Goal: Task Accomplishment & Management: Use online tool/utility

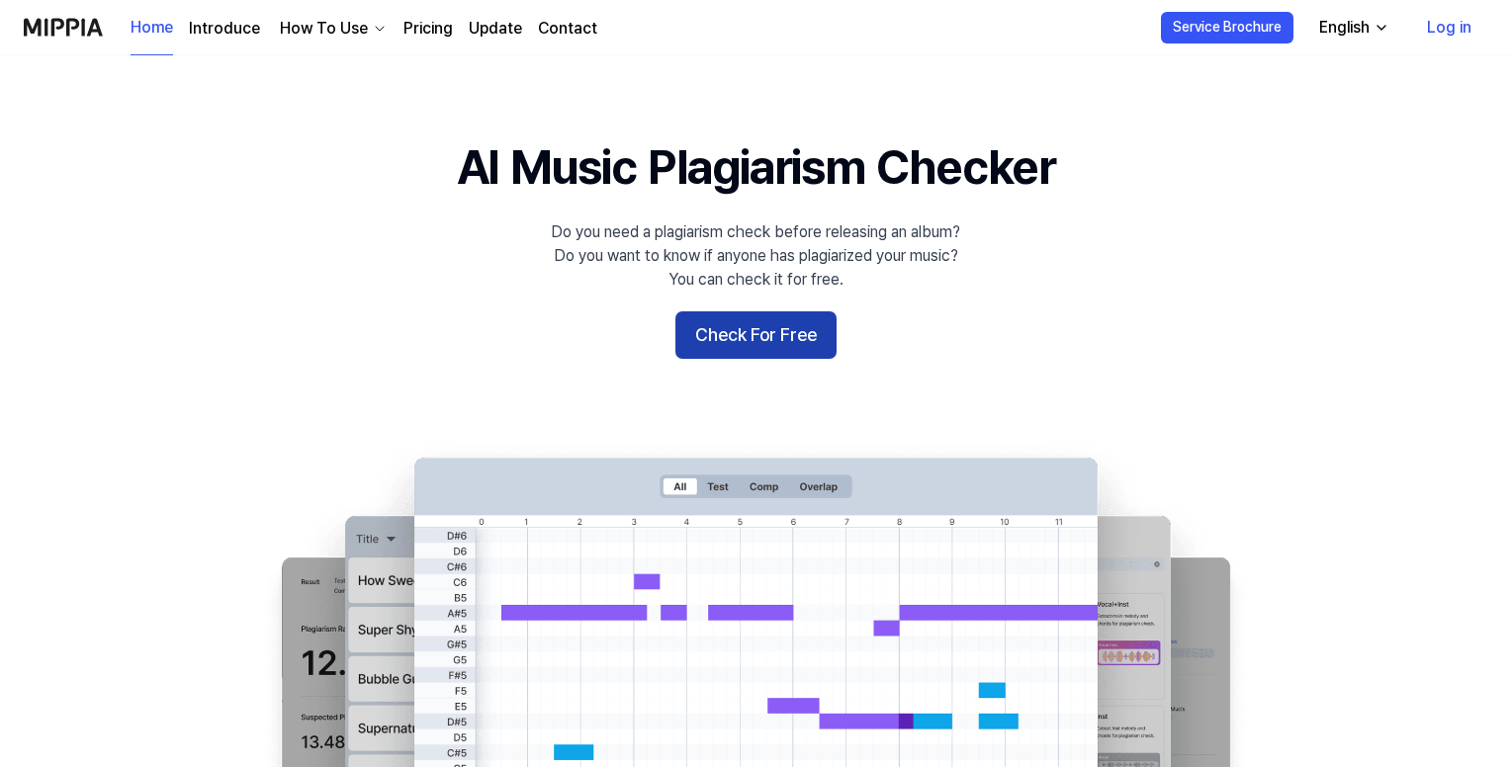
click at [804, 328] on button "Check For Free" at bounding box center [755, 334] width 161 height 47
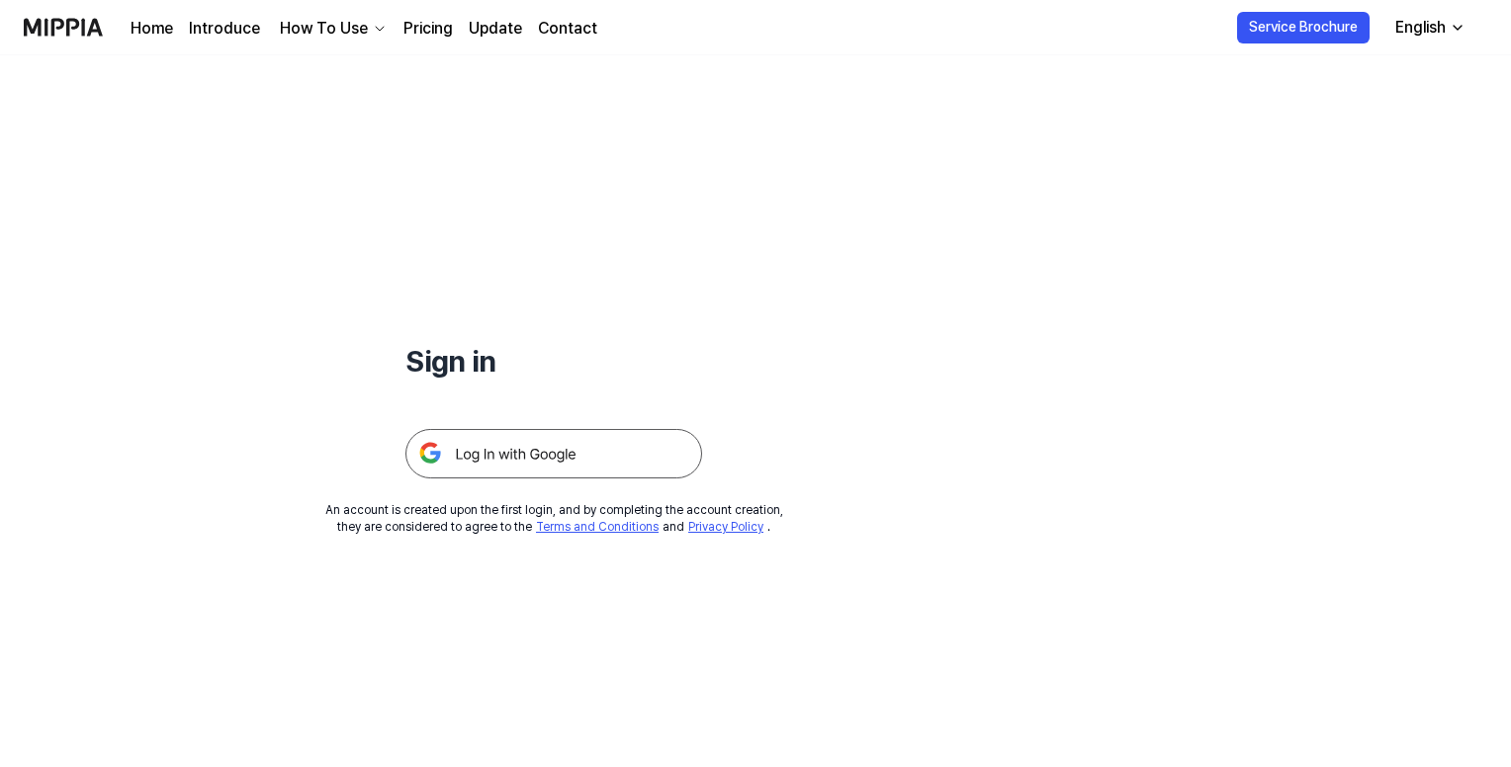
click at [555, 451] on img at bounding box center [553, 453] width 297 height 49
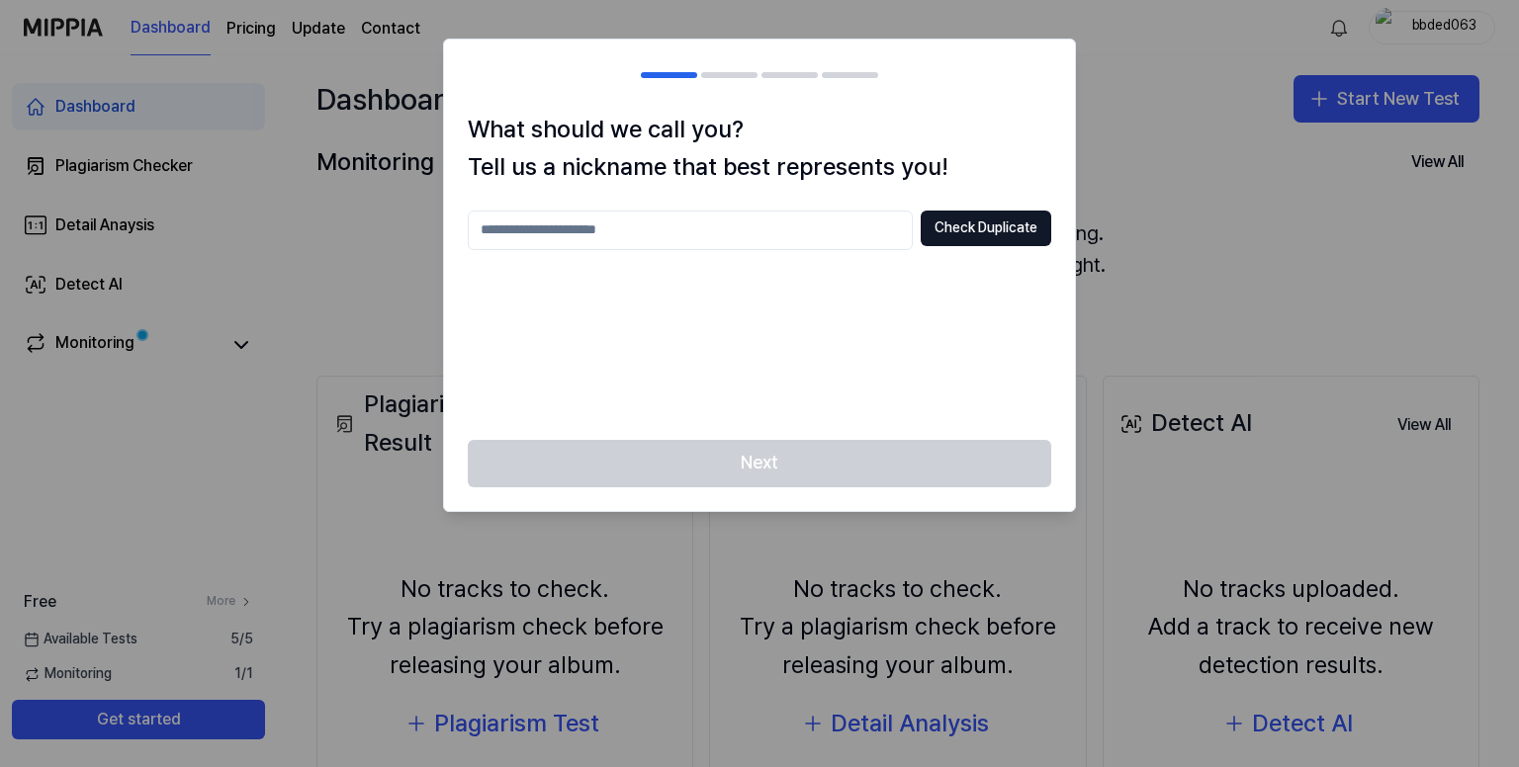
click at [731, 224] on input "text" at bounding box center [690, 231] width 445 height 40
type input "*****"
click at [951, 228] on button "Check Duplicate" at bounding box center [985, 229] width 131 height 36
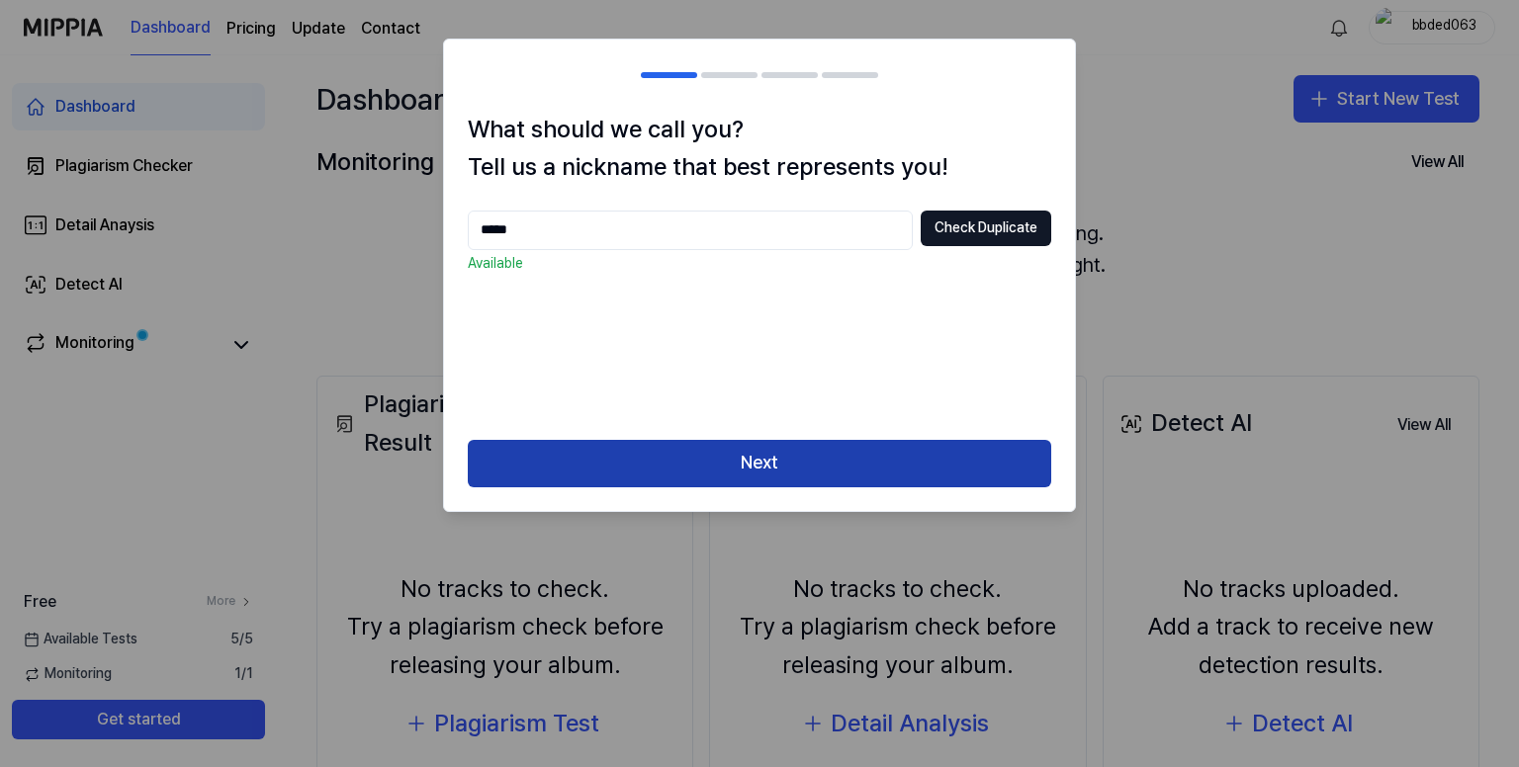
click at [759, 450] on button "Next" at bounding box center [759, 463] width 583 height 47
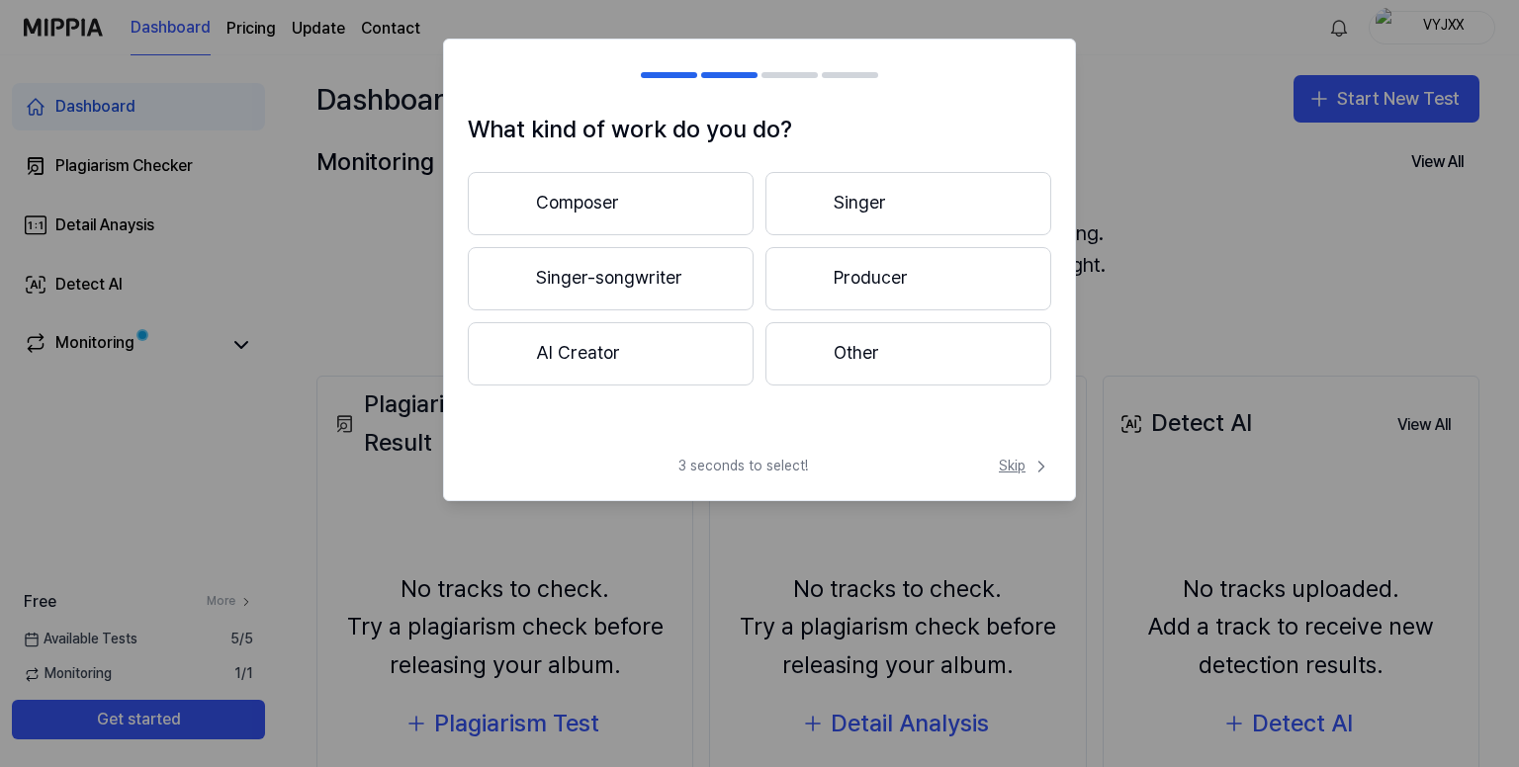
click at [1011, 469] on span "Skip" at bounding box center [1025, 467] width 52 height 20
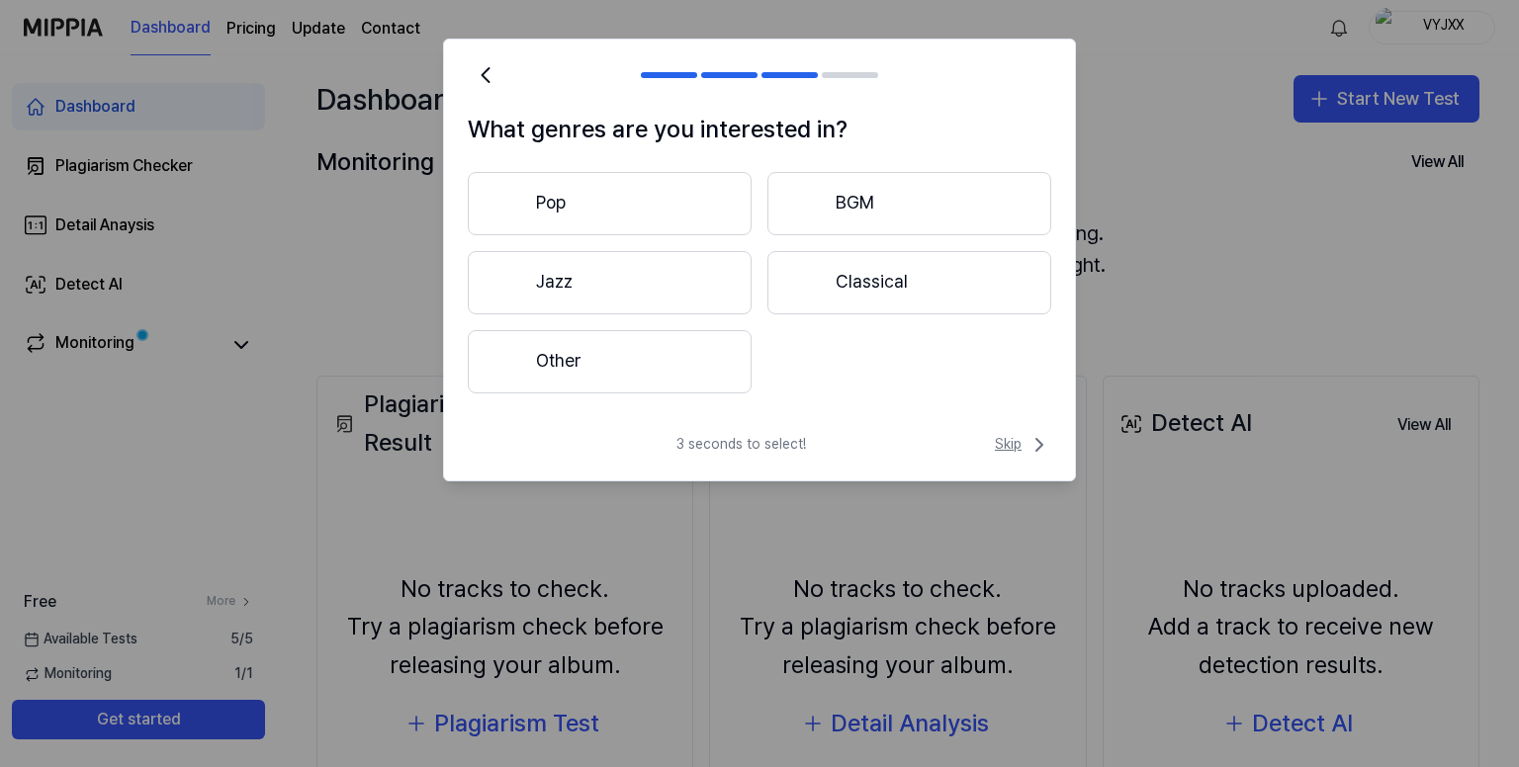
click at [1013, 443] on span "Skip" at bounding box center [1023, 445] width 56 height 24
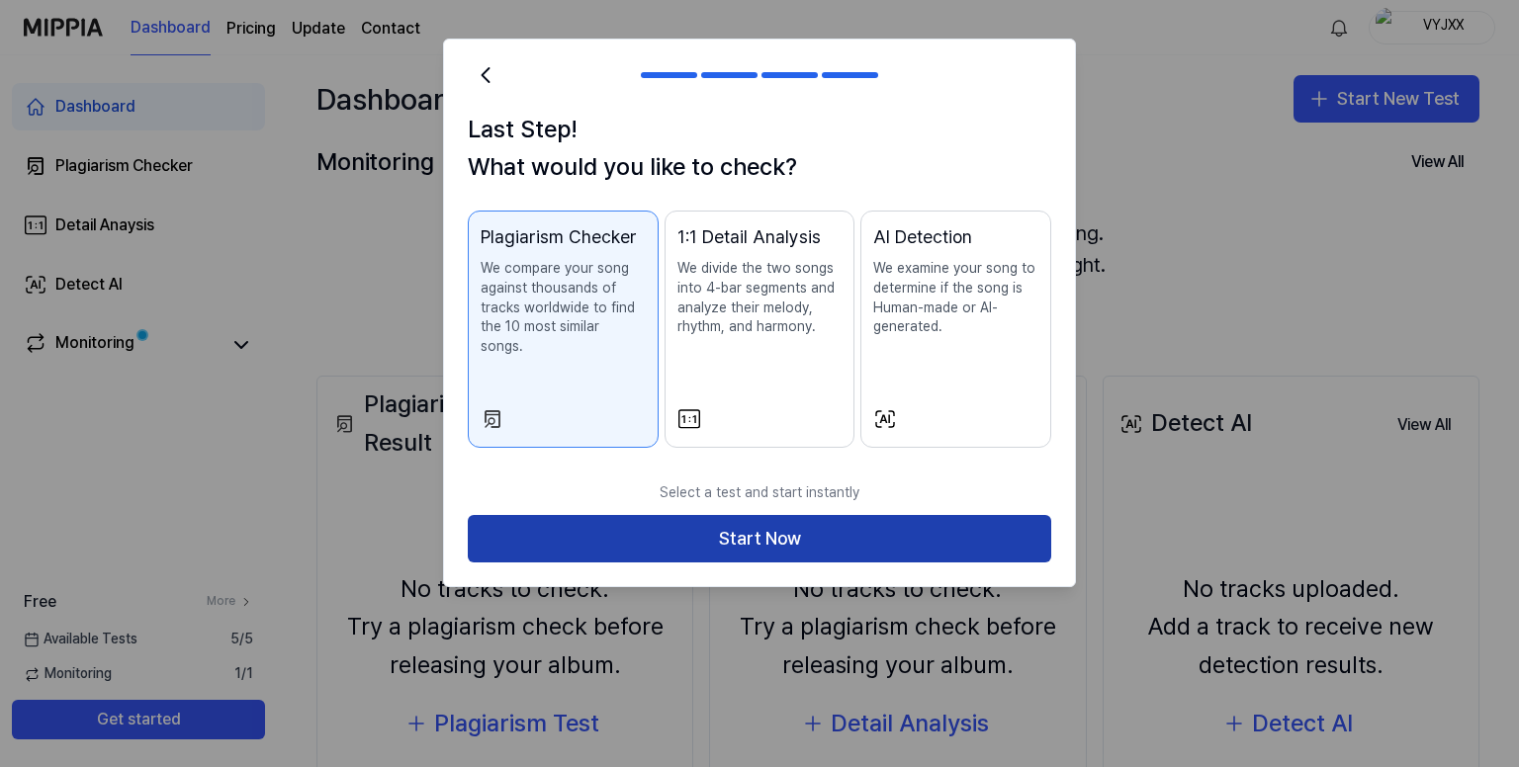
click at [737, 535] on button "Start Now" at bounding box center [759, 538] width 583 height 47
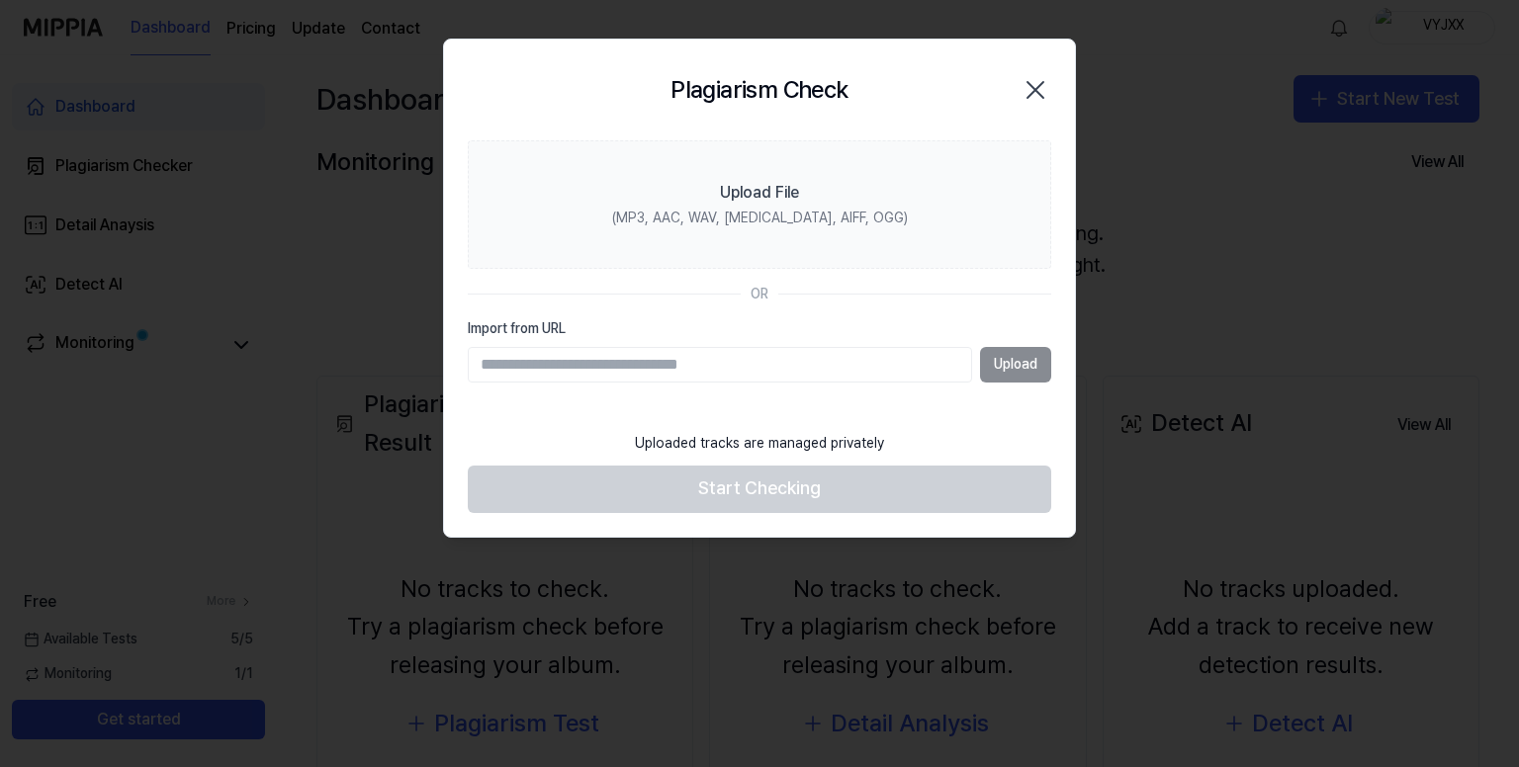
click at [589, 362] on input "Import from URL" at bounding box center [720, 365] width 504 height 36
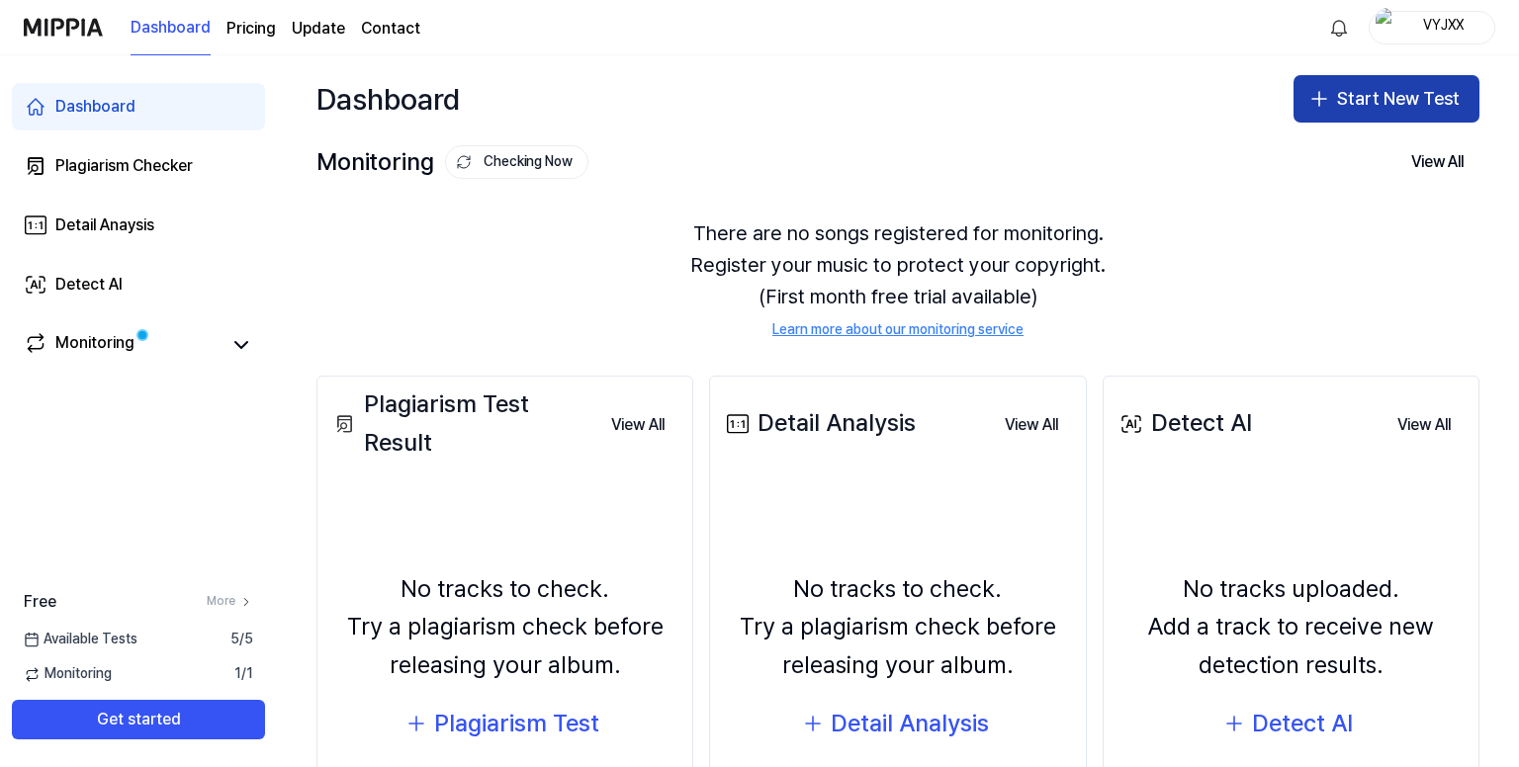
click at [1353, 104] on button "Start New Test" at bounding box center [1386, 98] width 186 height 47
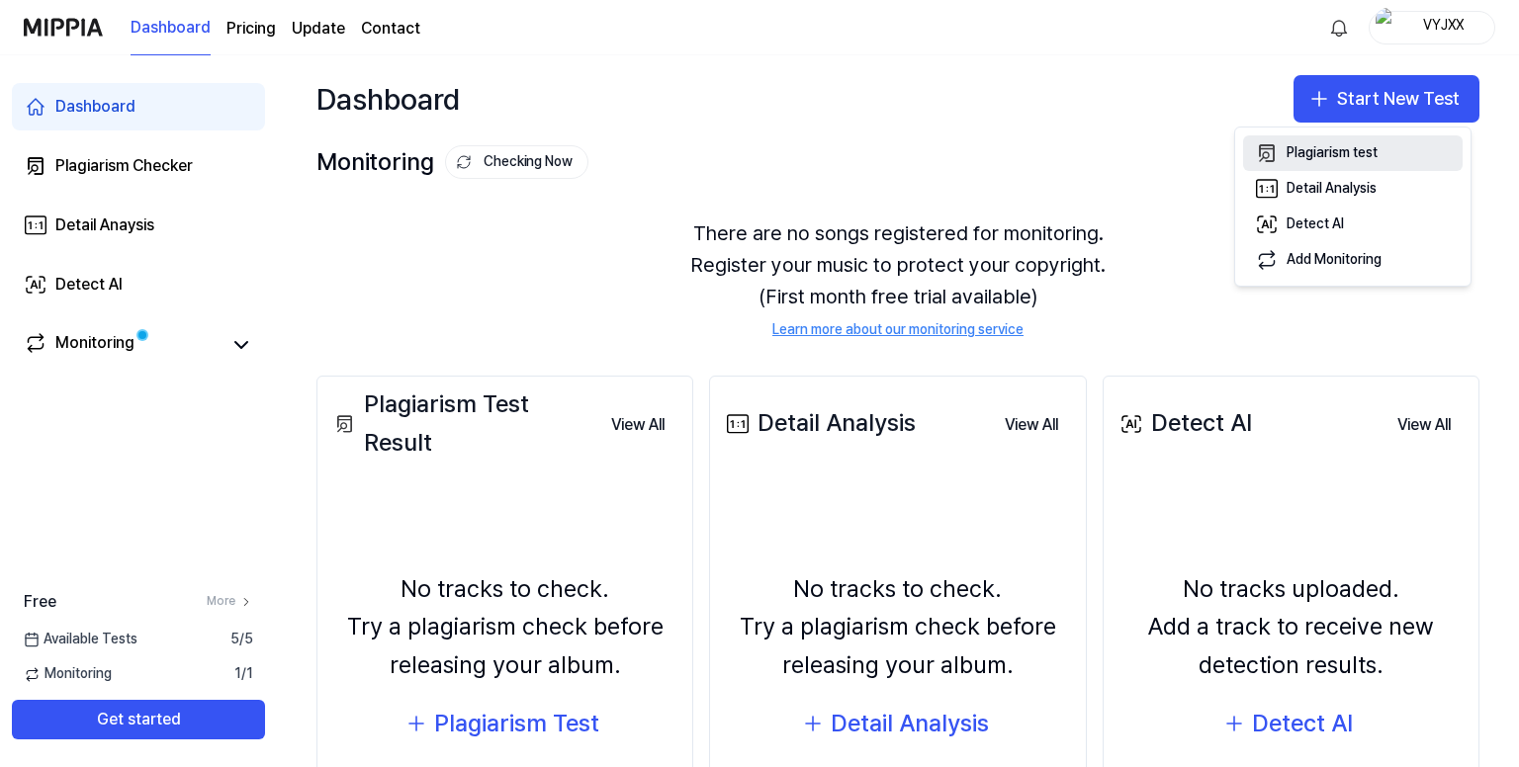
click at [1337, 151] on div "Plagiarism test" at bounding box center [1331, 153] width 91 height 20
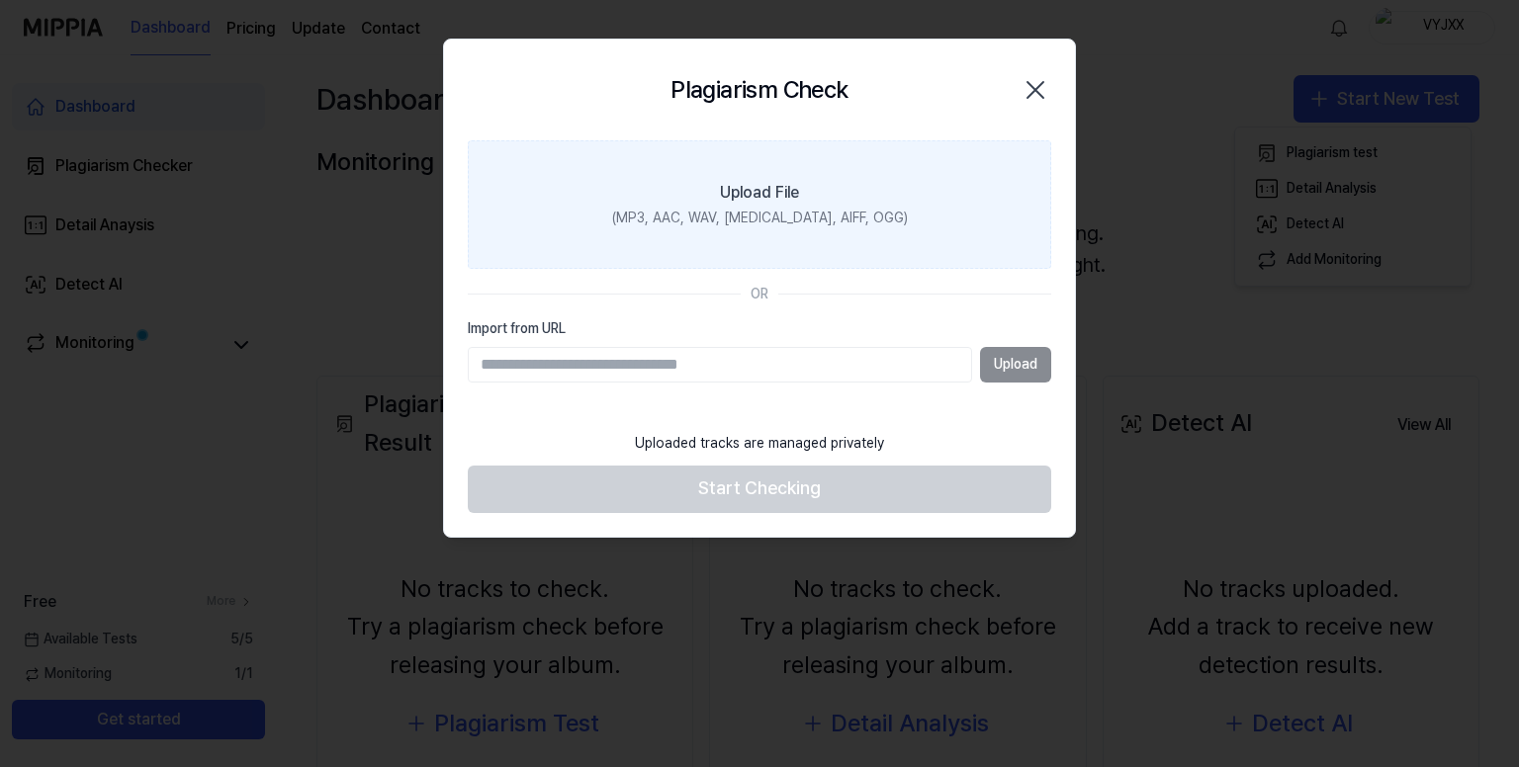
click at [865, 211] on div "(MP3, AAC, WAV, FLAC, AIFF, OGG)" at bounding box center [760, 219] width 296 height 20
click at [0, 0] on input "Upload File (MP3, AAC, WAV, FLAC, AIFF, OGG)" at bounding box center [0, 0] width 0 height 0
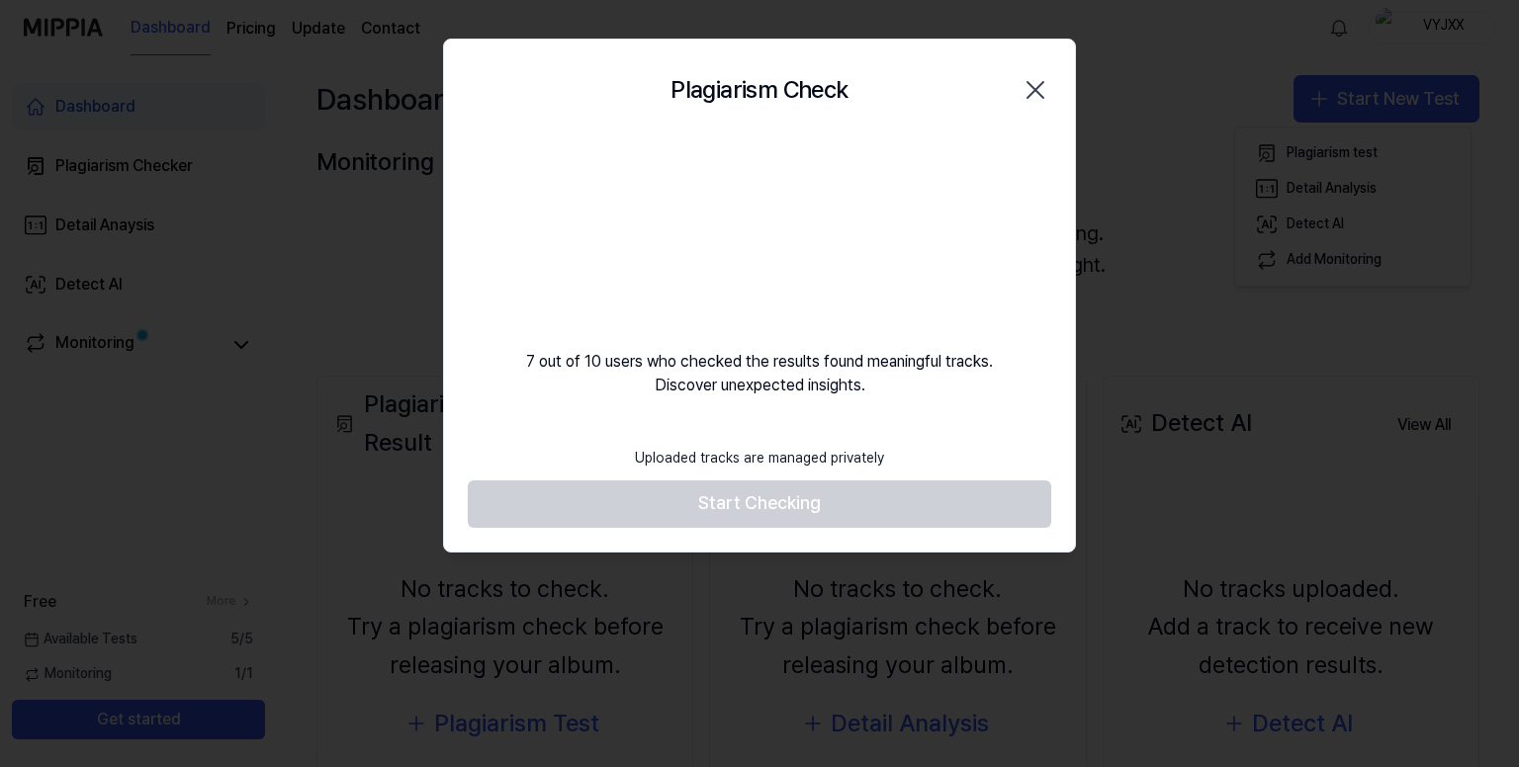
click at [763, 496] on footer "Uploaded tracks are managed privately Start Checking" at bounding box center [759, 482] width 583 height 91
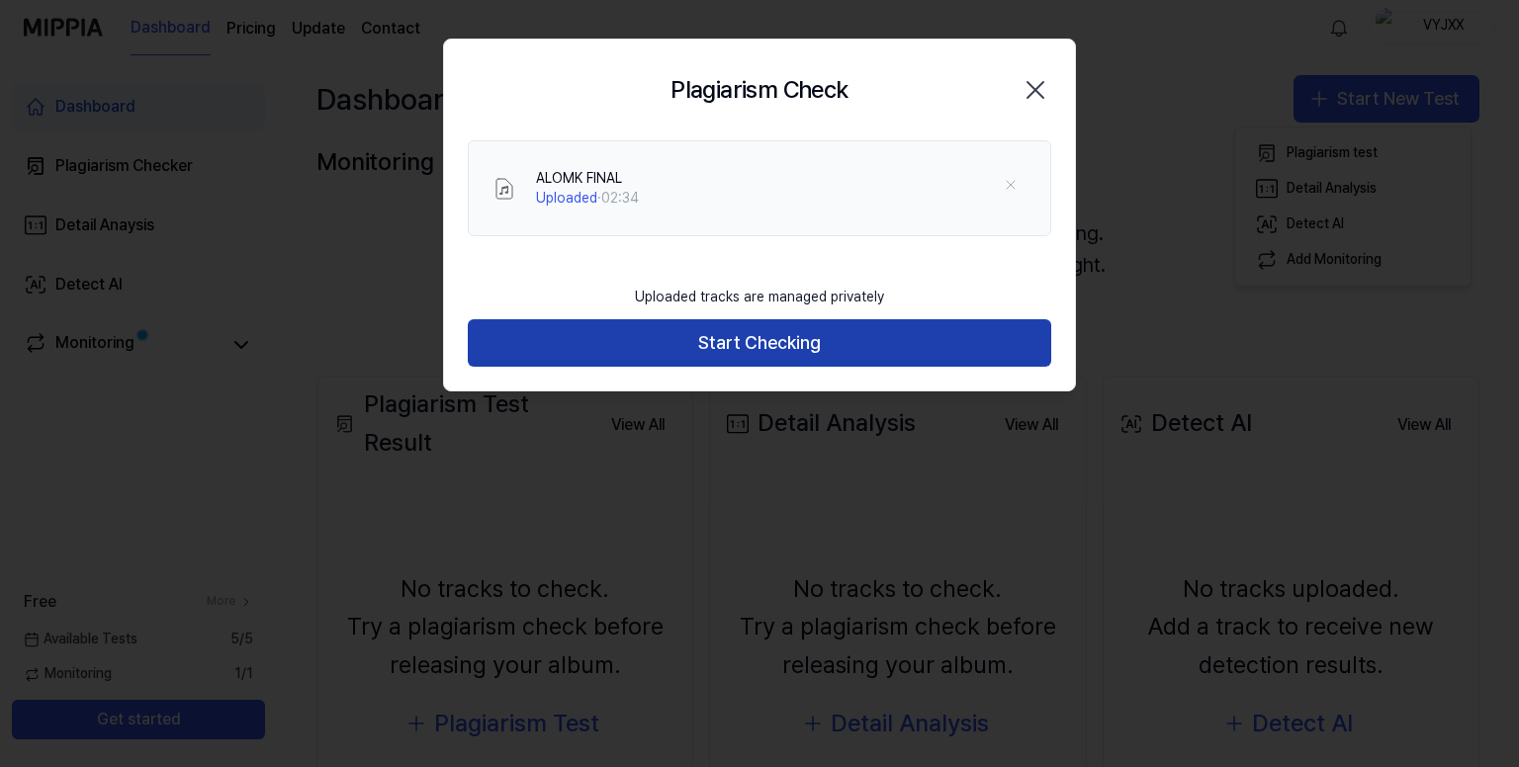
click at [766, 348] on button "Start Checking" at bounding box center [759, 342] width 583 height 47
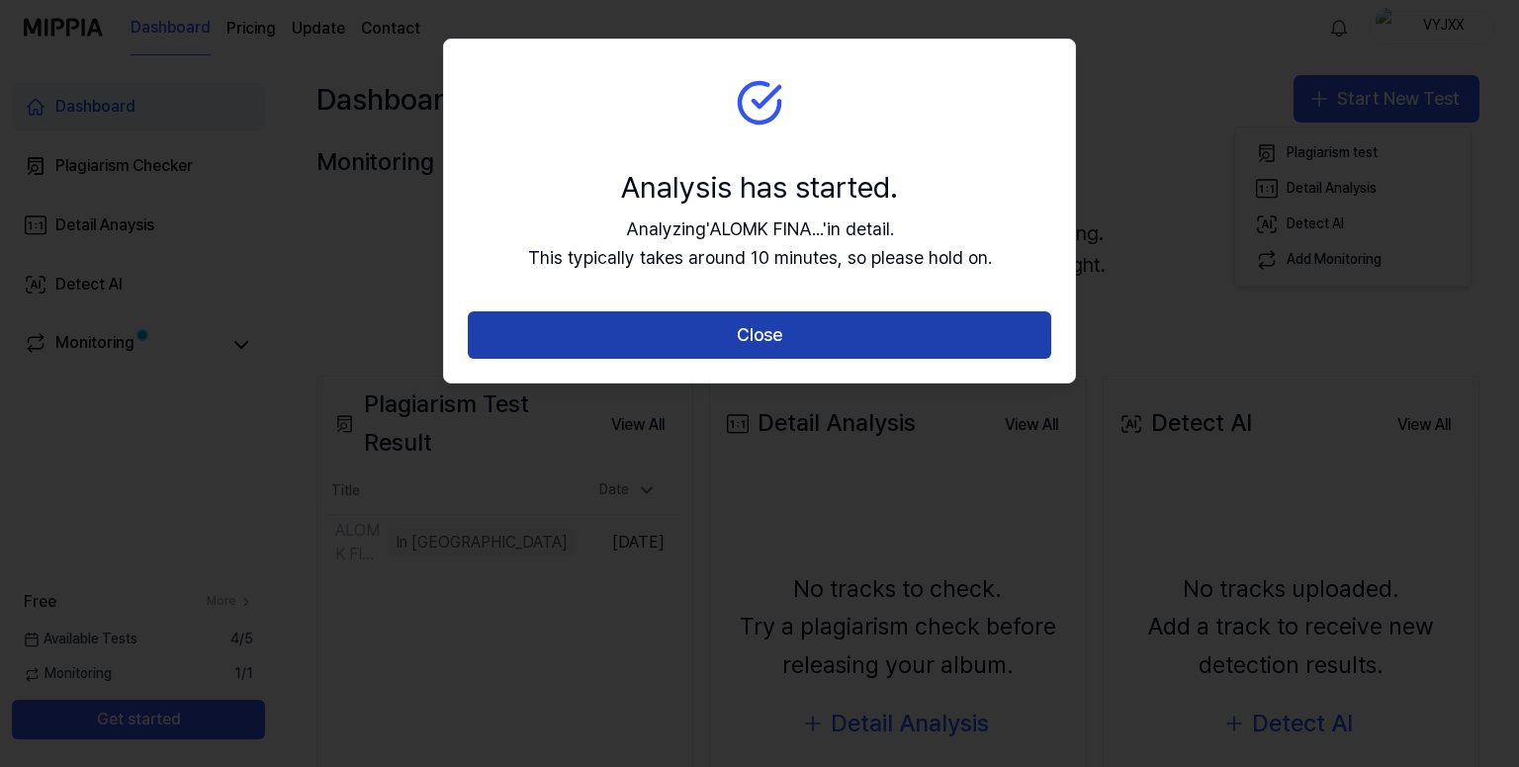
click at [763, 337] on button "Close" at bounding box center [759, 334] width 583 height 47
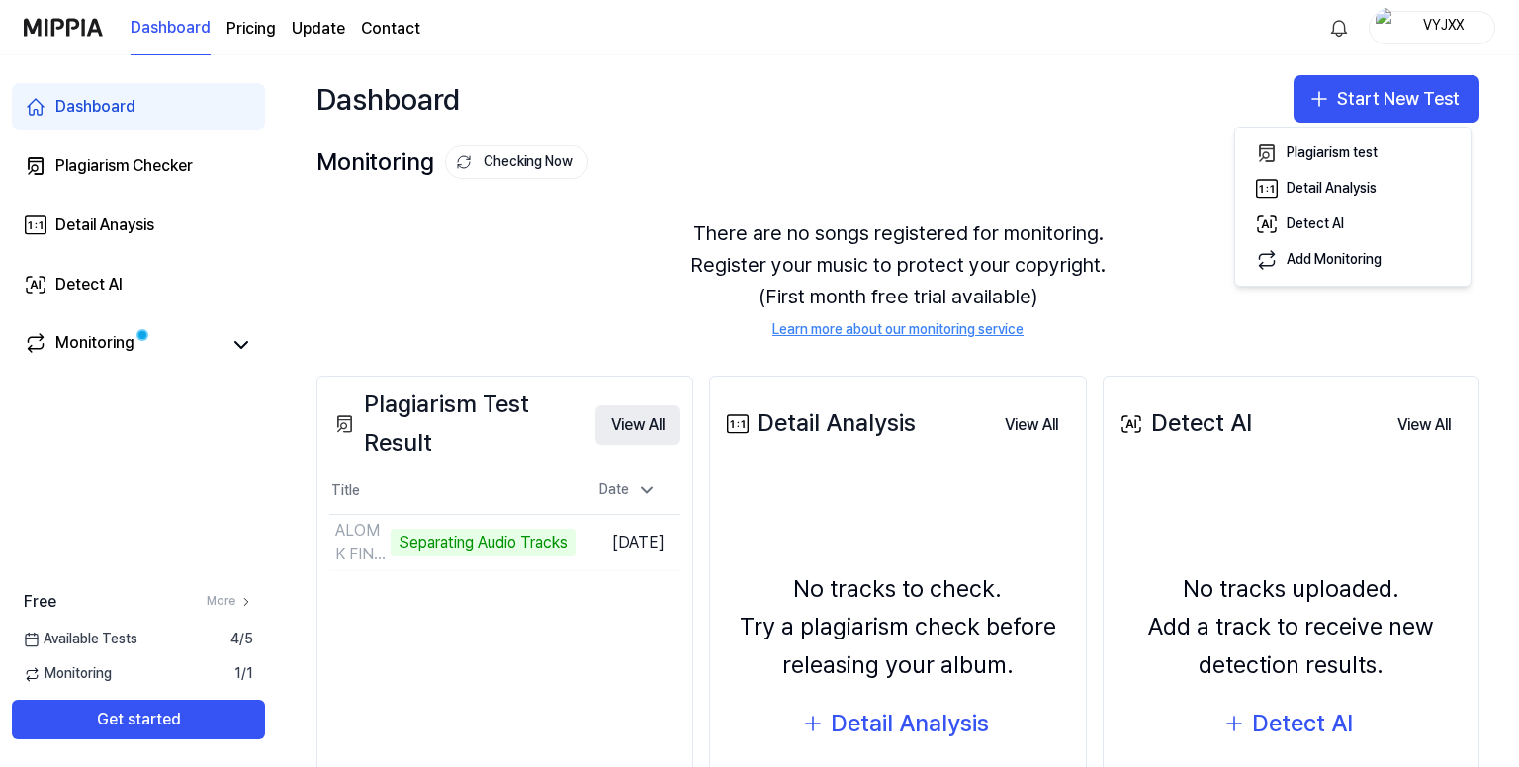
click at [629, 423] on button "View All" at bounding box center [637, 425] width 85 height 40
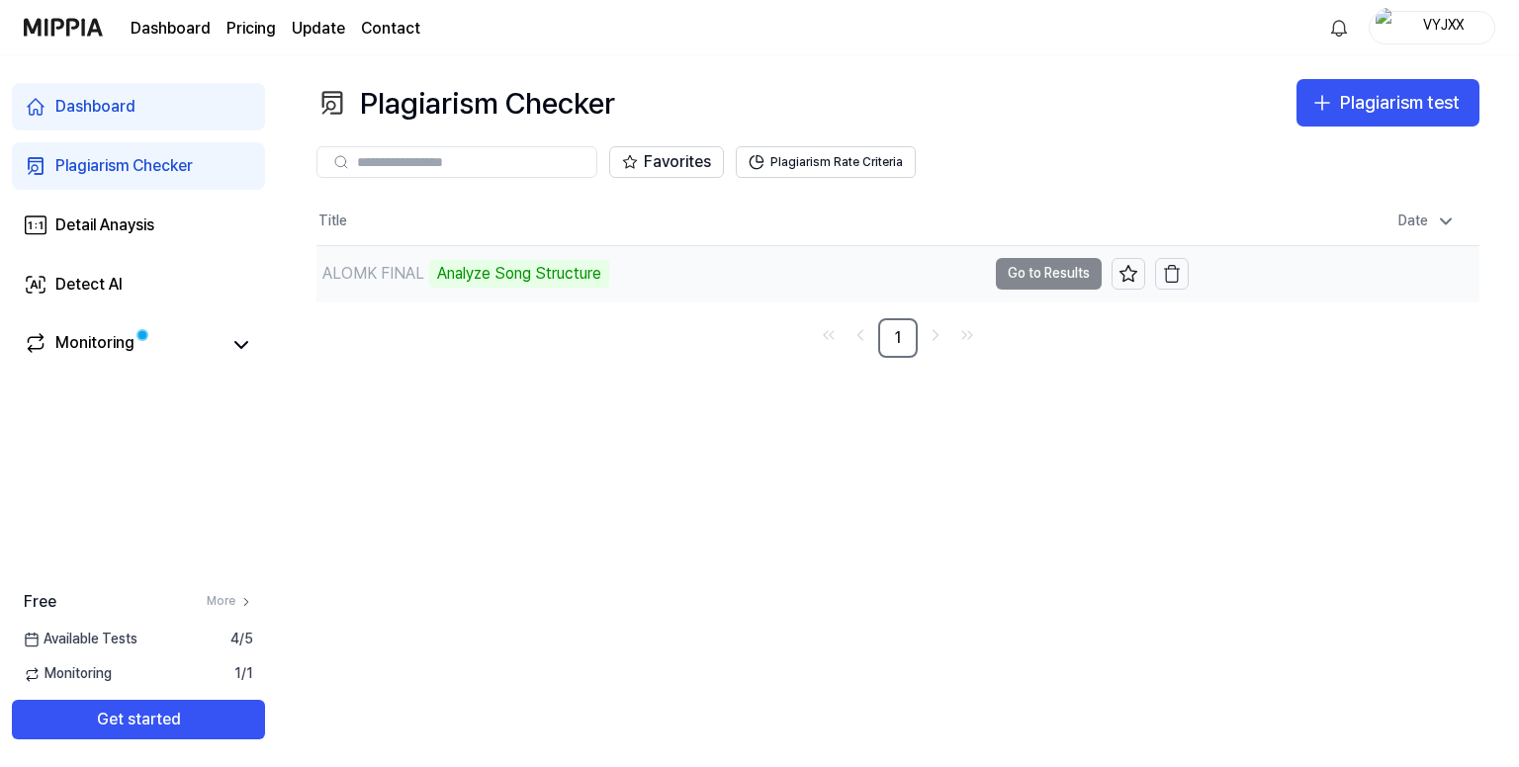
click at [1026, 268] on td "ALOMK FINAL Analyze Song Structure Go to Results" at bounding box center [752, 273] width 872 height 55
click at [1040, 266] on button "Go to Results" at bounding box center [1049, 274] width 106 height 32
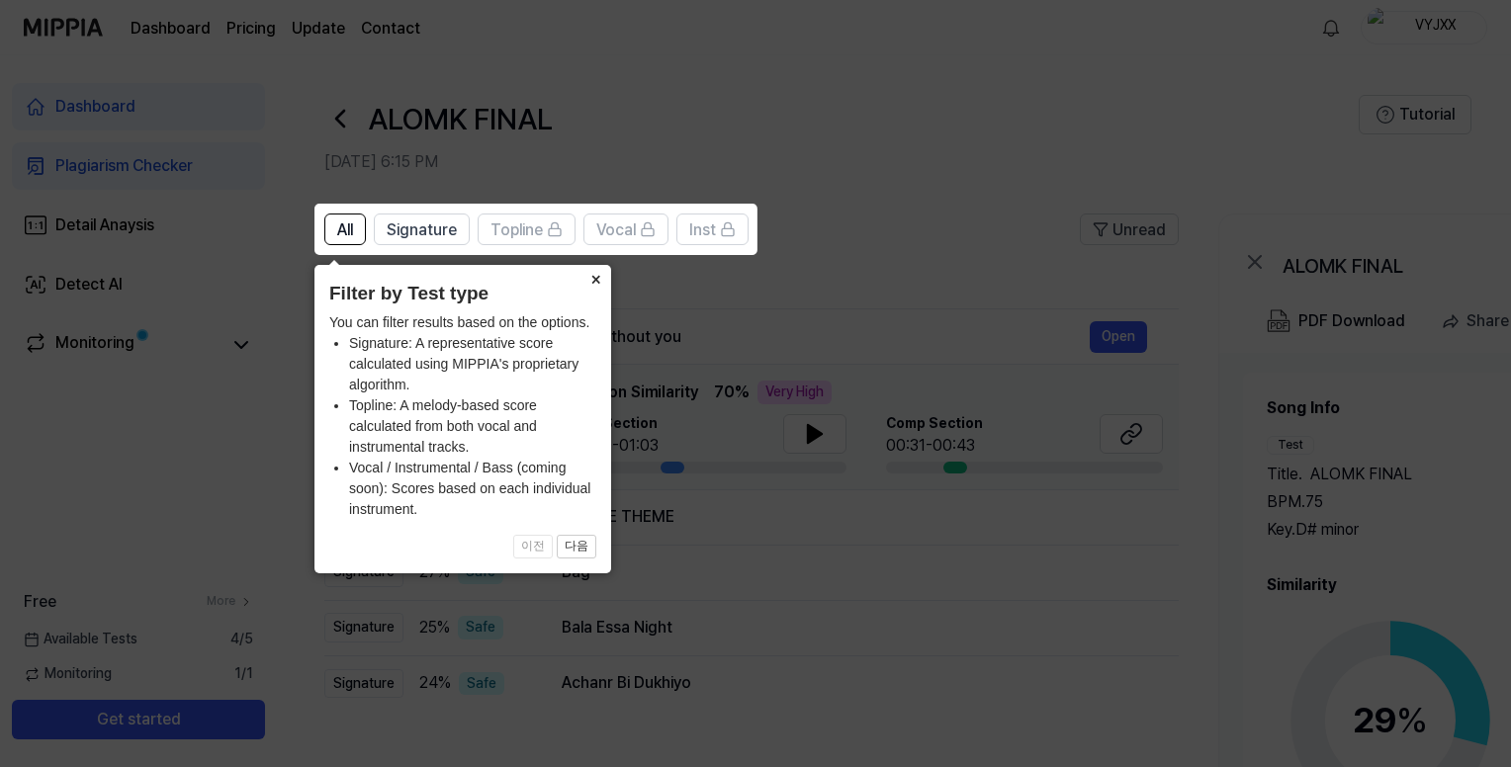
click at [593, 277] on button "×" at bounding box center [595, 279] width 32 height 28
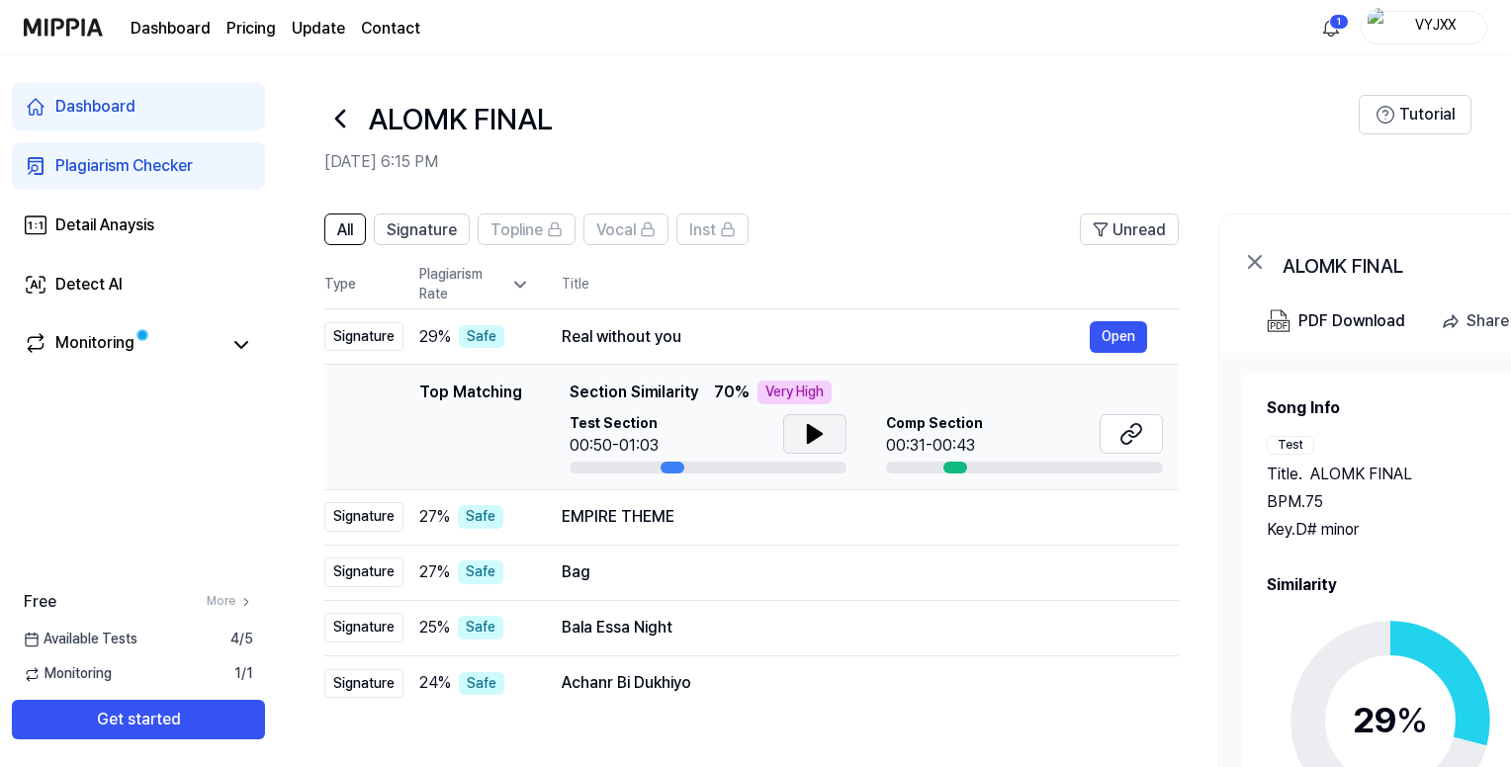
click at [799, 440] on button at bounding box center [814, 434] width 63 height 40
click at [1111, 329] on button "Open" at bounding box center [1118, 337] width 57 height 32
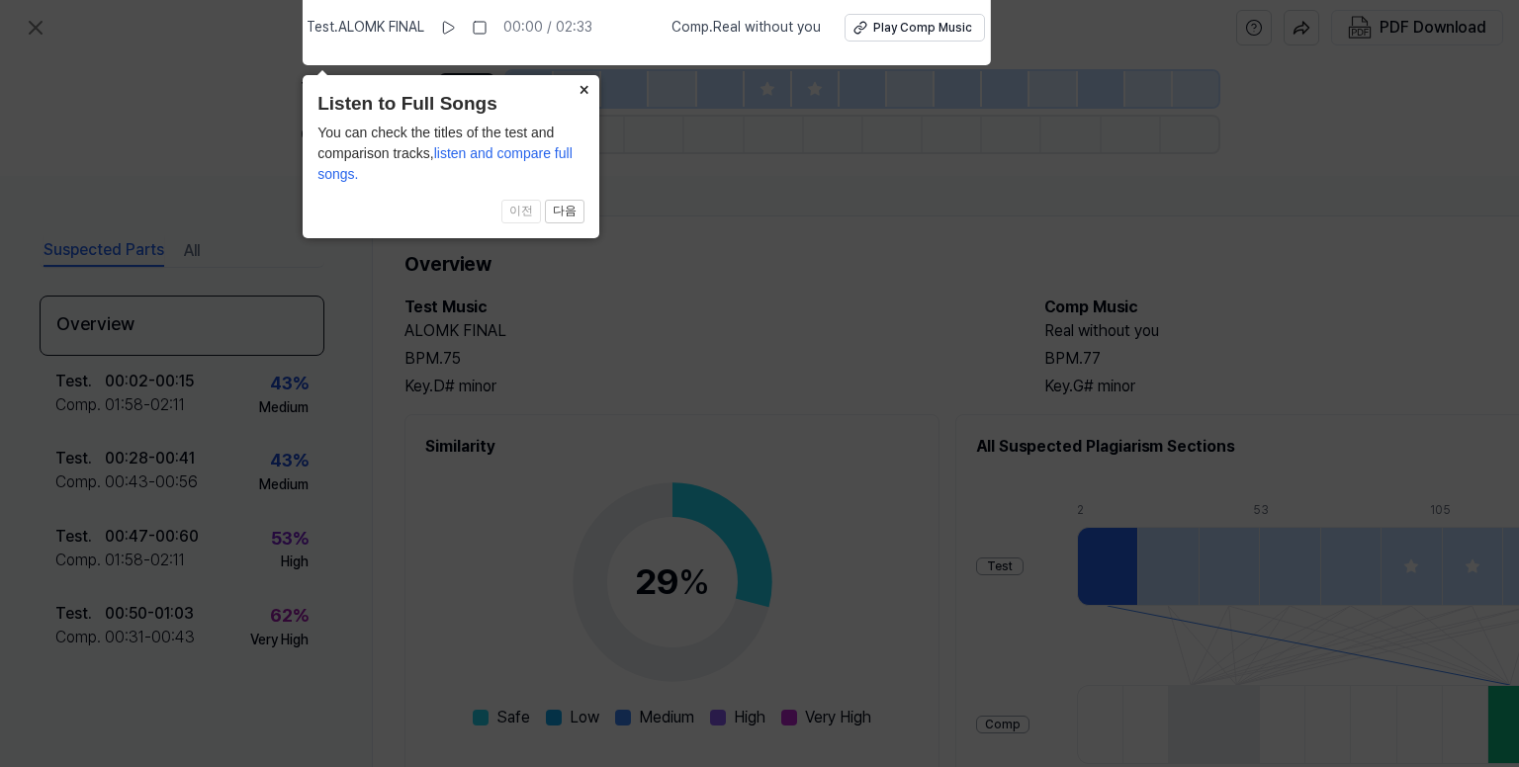
click at [587, 89] on button "×" at bounding box center [584, 89] width 32 height 28
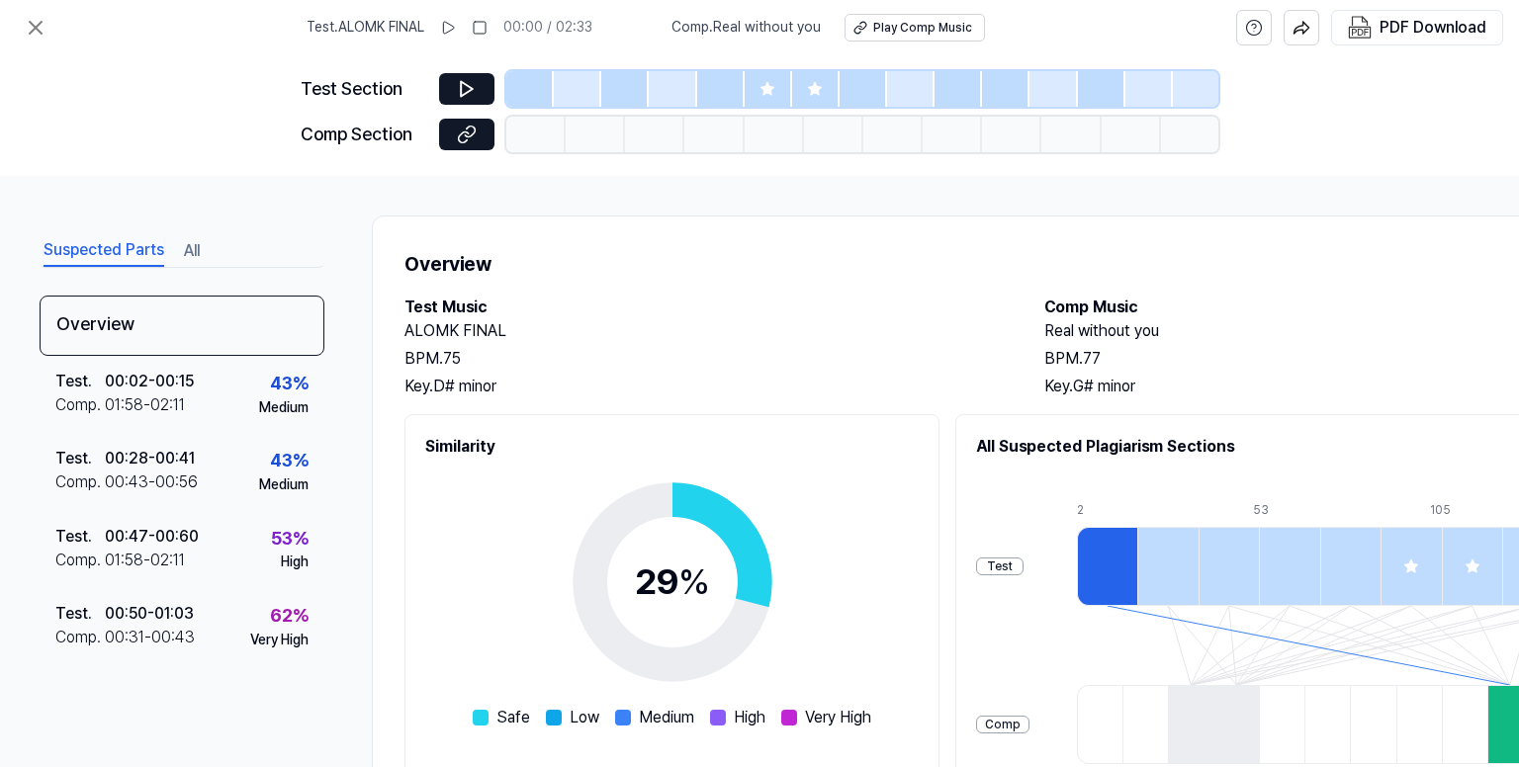
click at [1157, 286] on div "Overview Test Music ALOMK FINAL BPM. 75 Key. D# minor Comp Music Real without y…" at bounding box center [1024, 612] width 1305 height 793
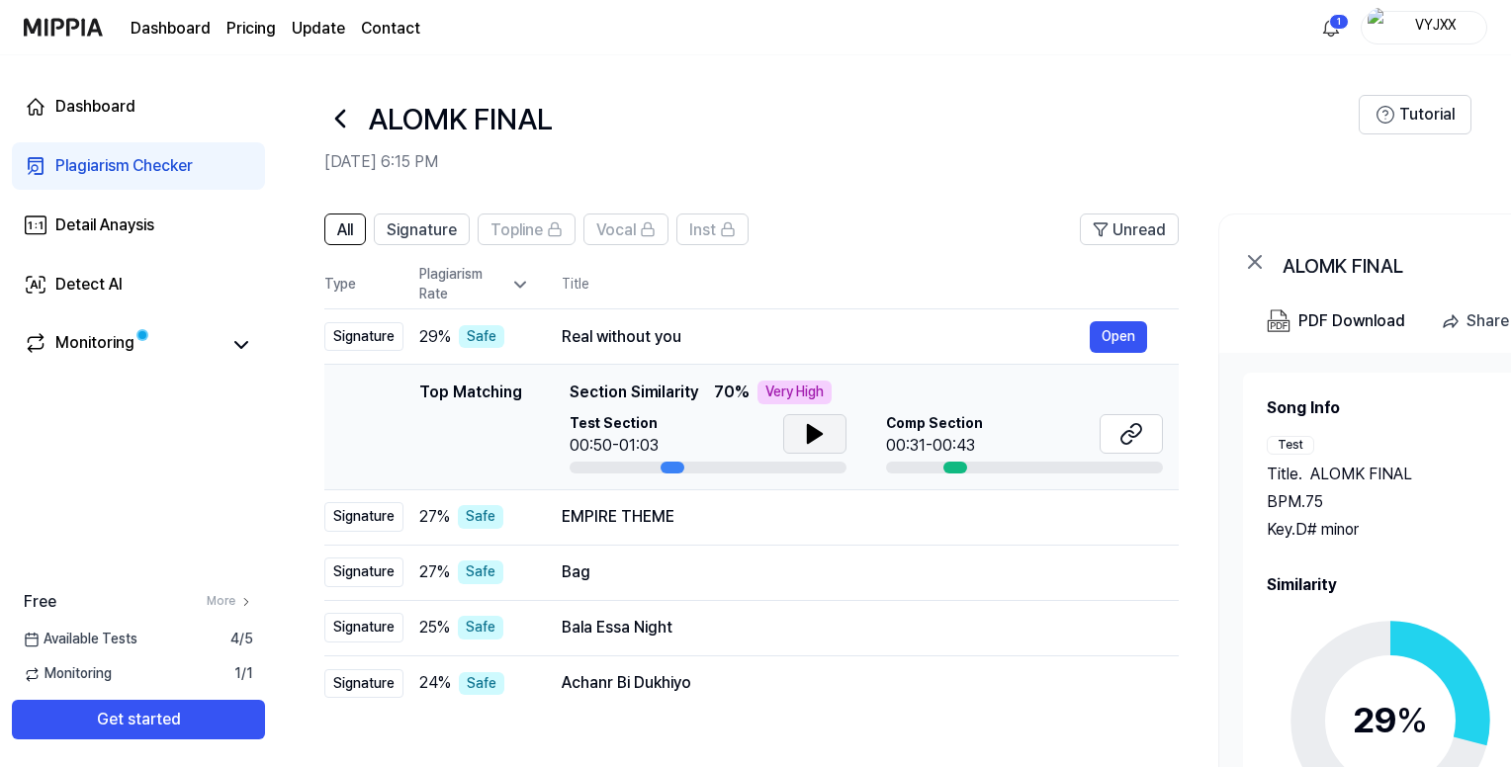
click at [810, 432] on icon at bounding box center [815, 434] width 14 height 18
click at [810, 432] on icon at bounding box center [811, 434] width 4 height 16
click at [1110, 436] on button at bounding box center [1130, 434] width 63 height 40
click at [1135, 428] on icon at bounding box center [1131, 434] width 24 height 24
click at [652, 514] on div "EMPIRE THEME" at bounding box center [826, 517] width 528 height 24
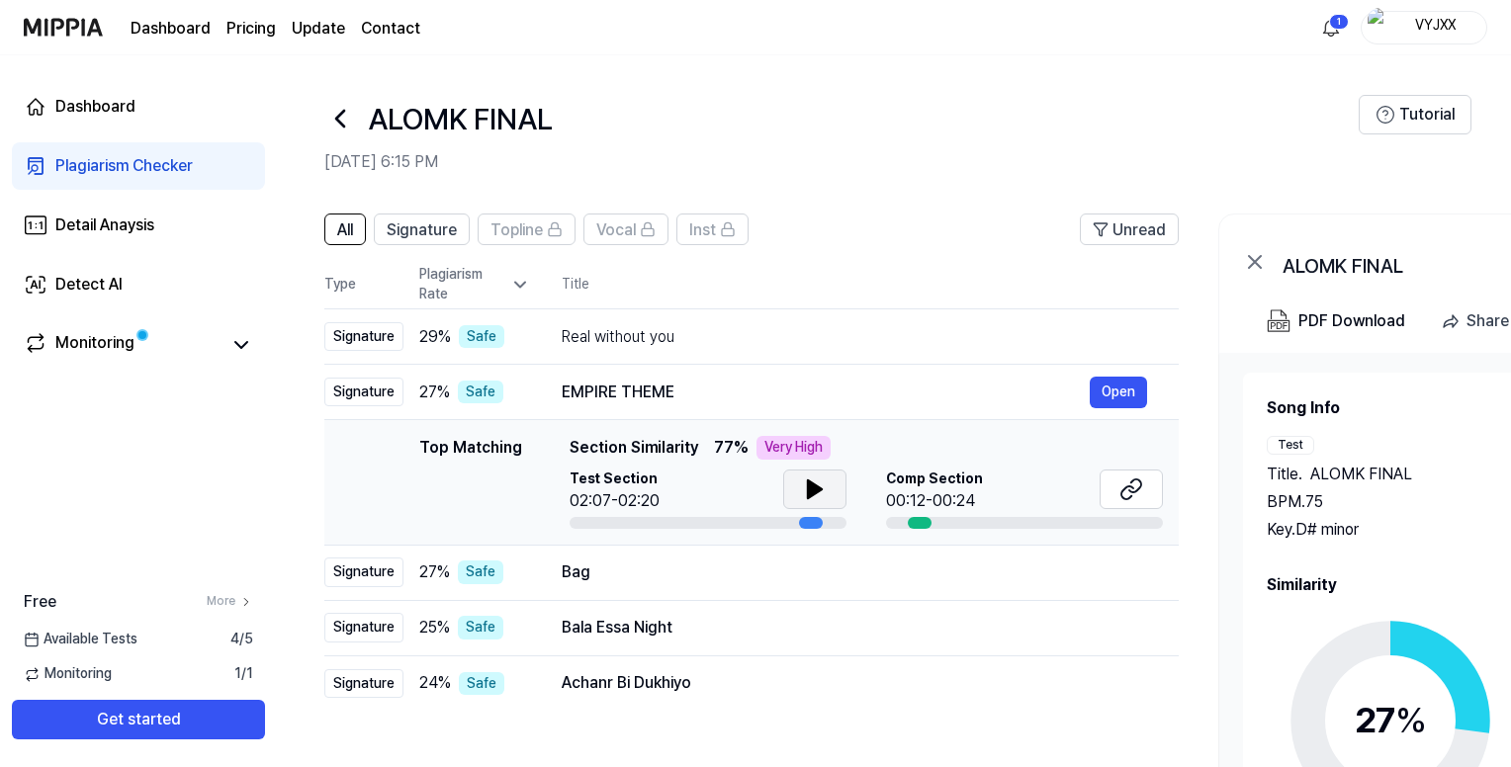
click at [815, 495] on icon at bounding box center [815, 490] width 24 height 24
click at [817, 495] on icon at bounding box center [819, 489] width 4 height 16
click at [1140, 488] on icon at bounding box center [1131, 490] width 24 height 24
click at [916, 574] on div "Bag" at bounding box center [826, 573] width 528 height 24
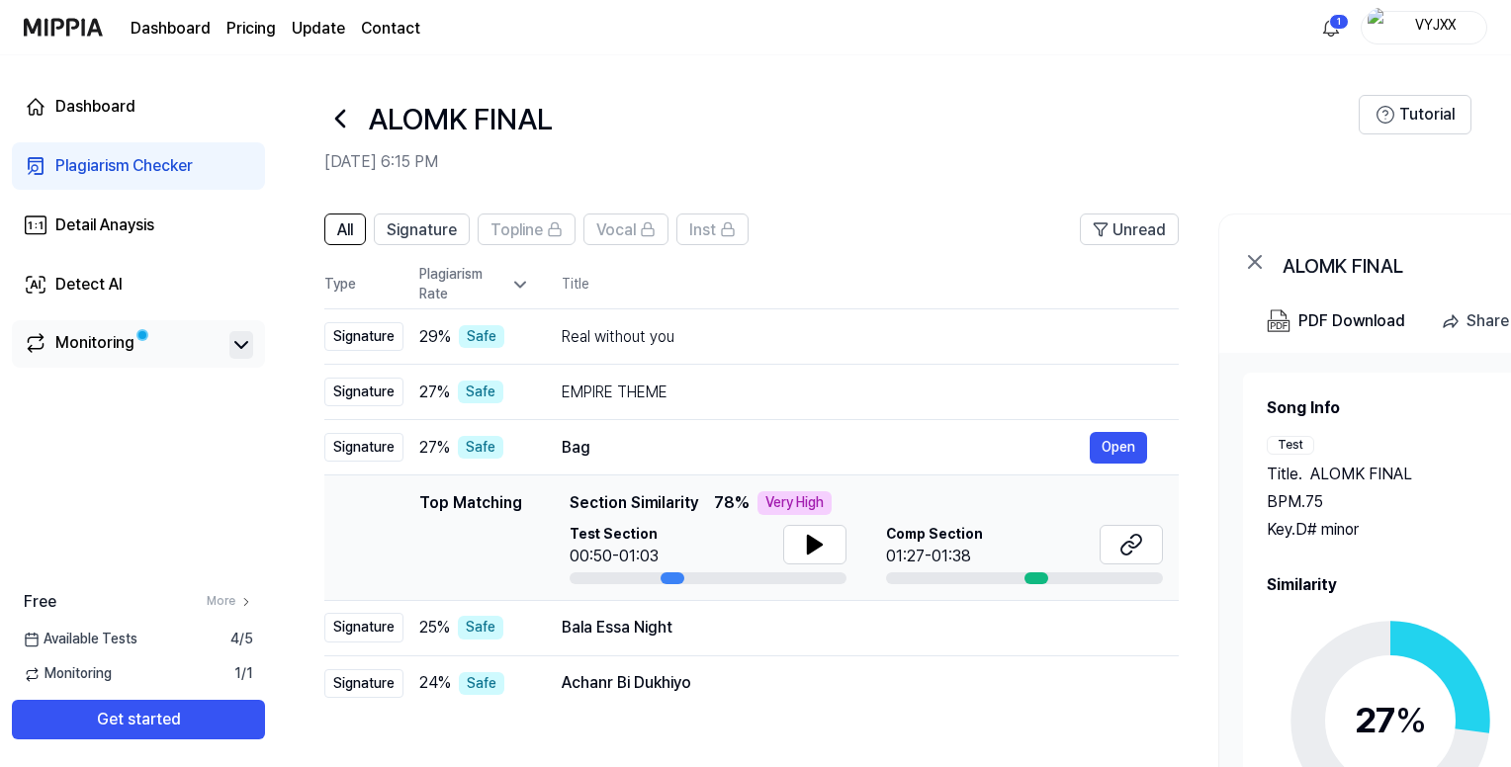
click at [237, 334] on icon at bounding box center [241, 345] width 24 height 24
click at [447, 233] on span "Signature" at bounding box center [422, 230] width 70 height 24
